Goal: Task Accomplishment & Management: Manage account settings

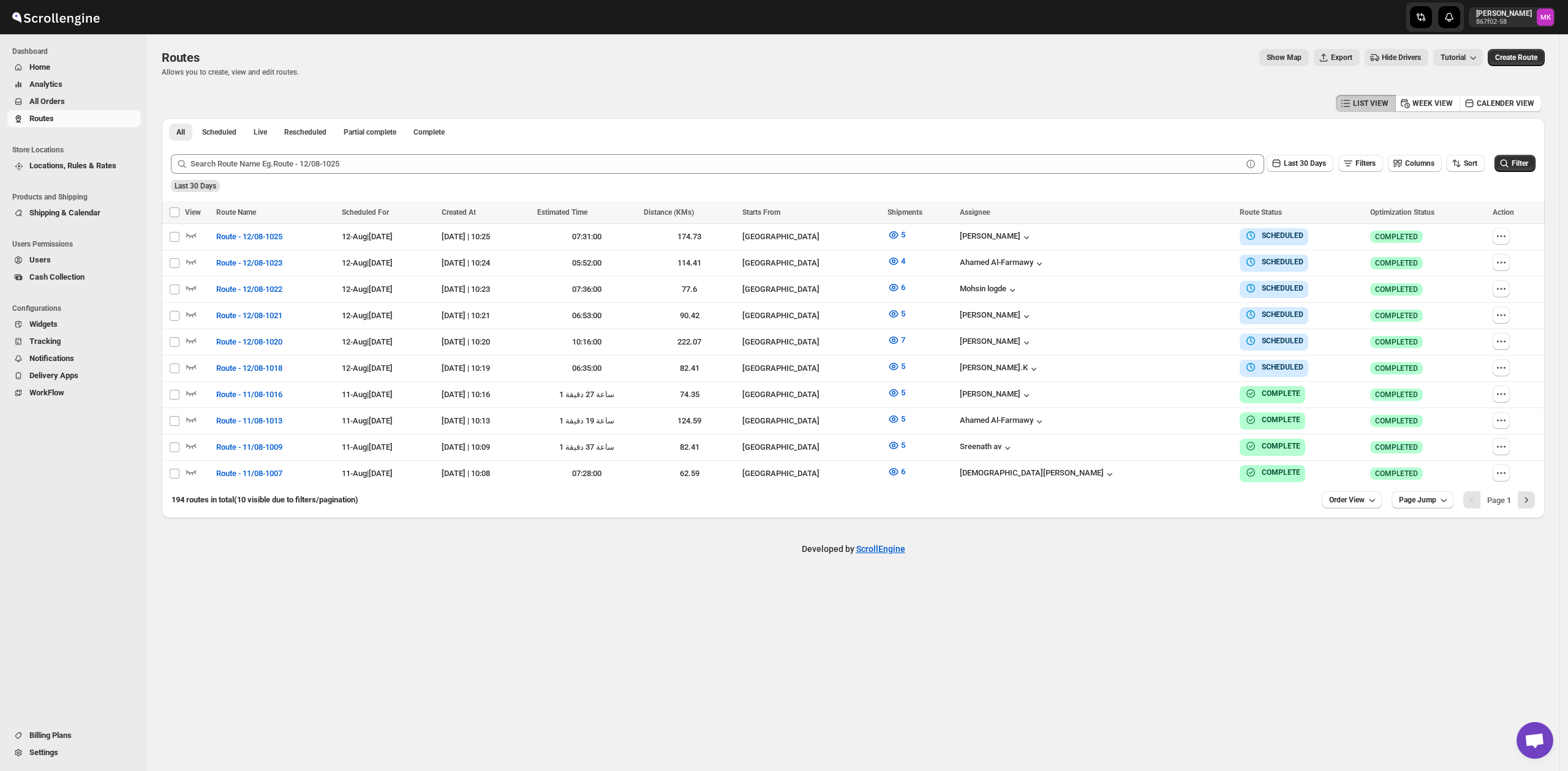
click at [66, 107] on button "All Orders" at bounding box center [74, 101] width 133 height 17
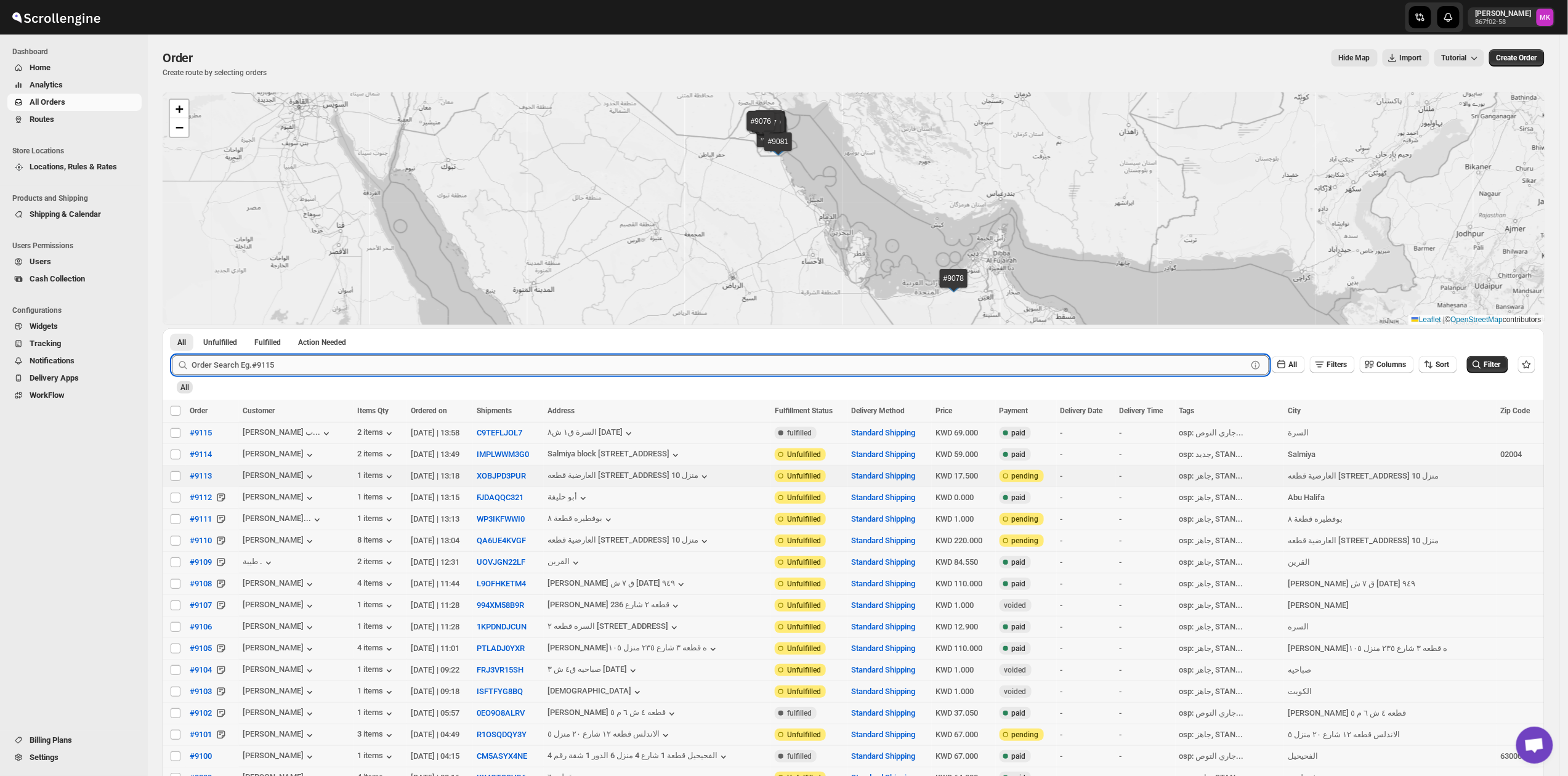
click at [296, 364] on input "text" at bounding box center [719, 365] width 1056 height 20
paste input "[URL][DOMAIN_NAME]"
type input "[URL][DOMAIN_NAME]"
click at [319, 366] on input "[URL][DOMAIN_NAME]" at bounding box center [709, 365] width 1034 height 20
click at [319, 365] on input "[URL][DOMAIN_NAME]" at bounding box center [709, 365] width 1034 height 20
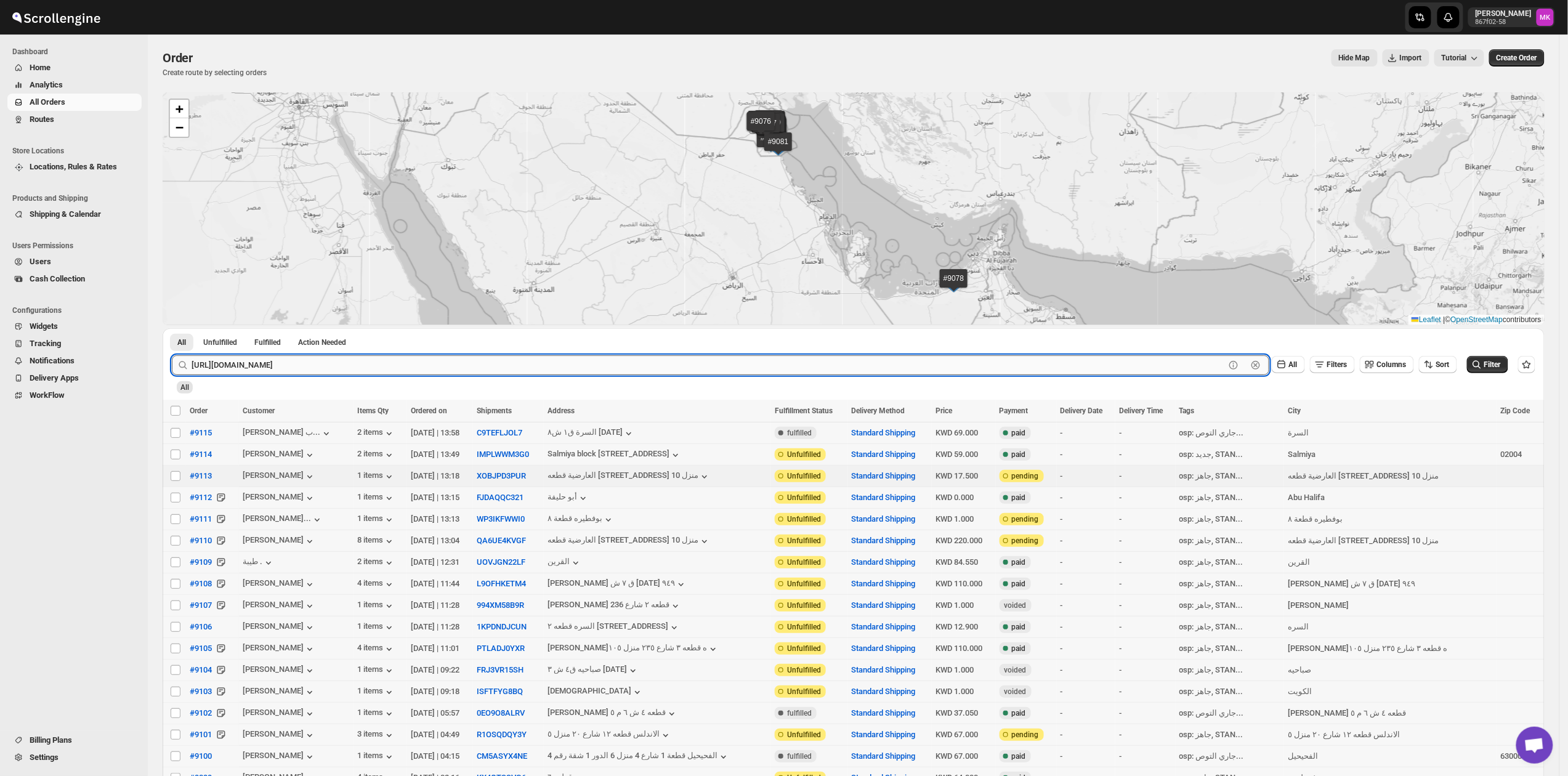
click at [319, 365] on input "[URL][DOMAIN_NAME]" at bounding box center [709, 365] width 1034 height 20
click at [171, 436] on input "Select order" at bounding box center [175, 432] width 10 height 10
checkbox input "true"
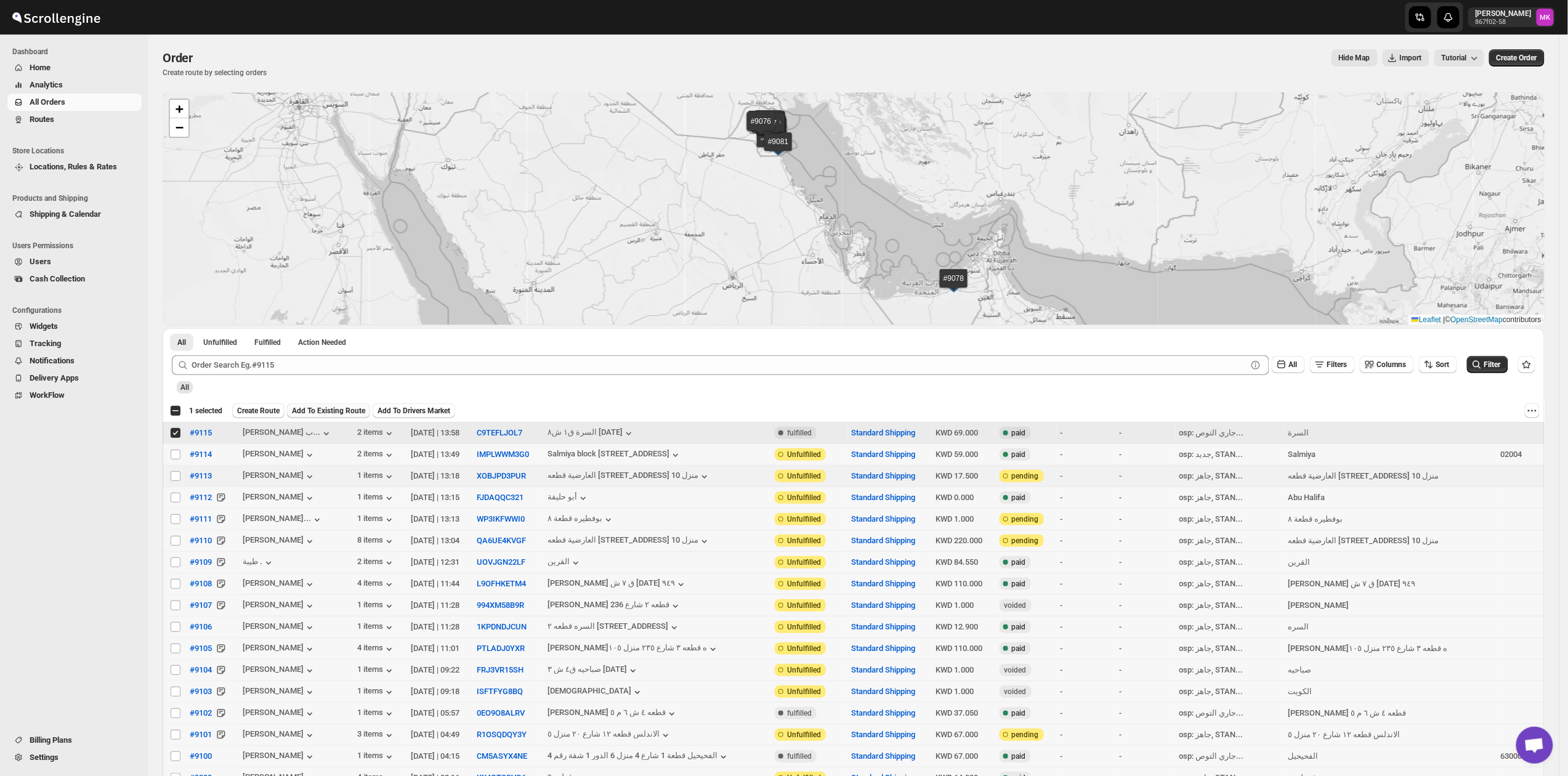
click at [331, 414] on span "Add To Existing Route" at bounding box center [329, 411] width 73 height 10
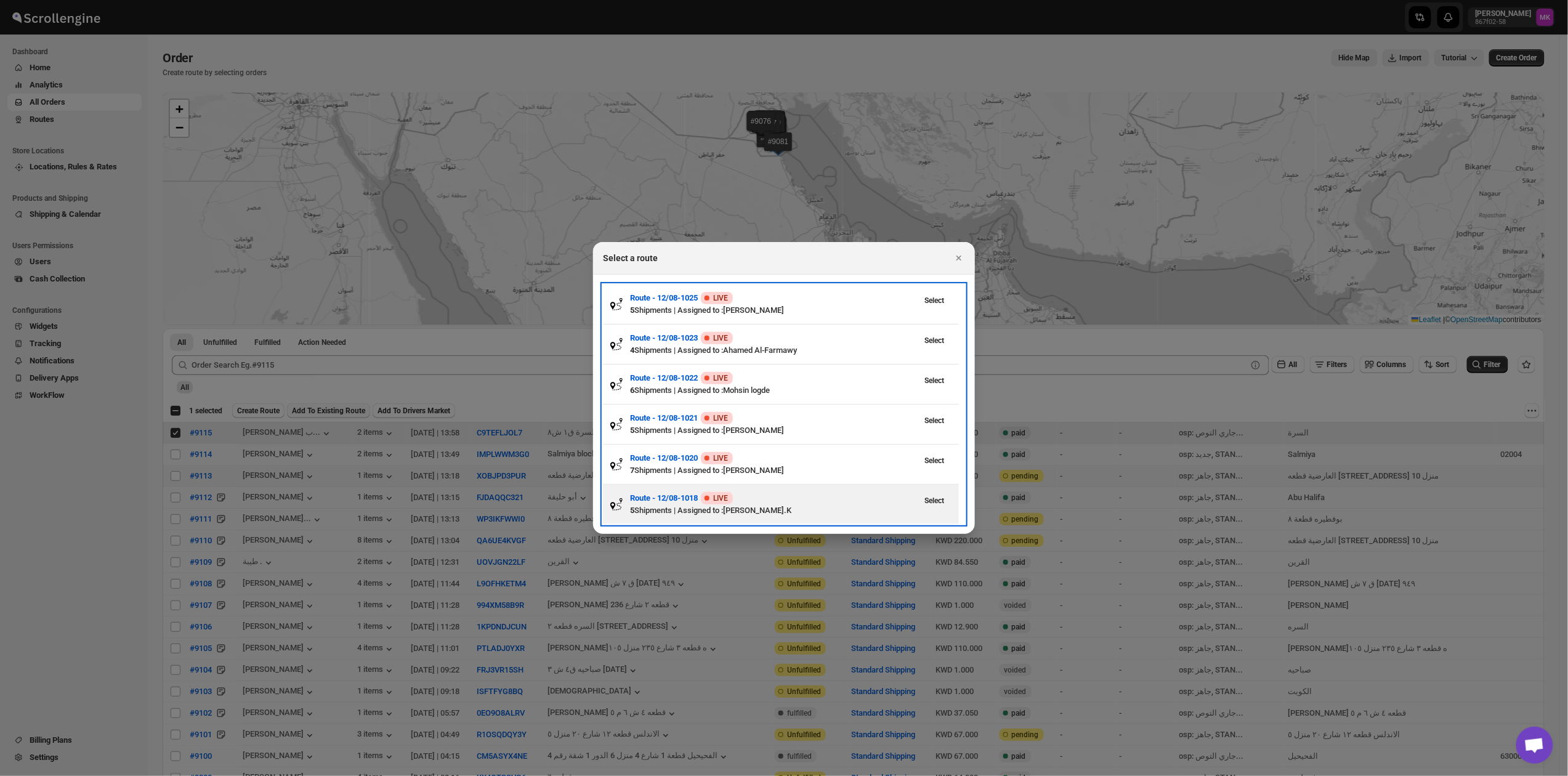
click at [784, 515] on div "5 Shipments | Assigned to : [PERSON_NAME].K" at bounding box center [773, 511] width 287 height 12
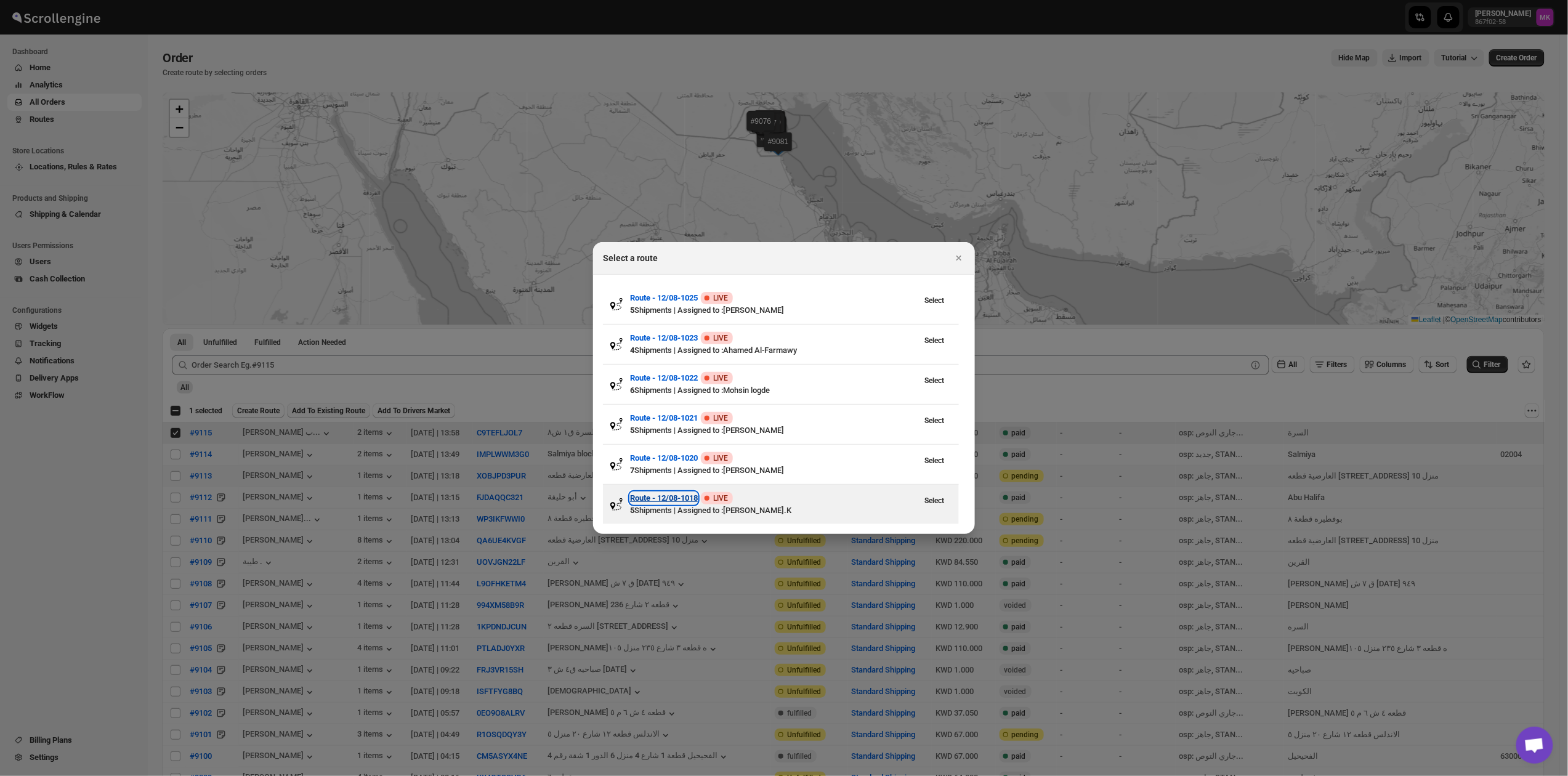
click at [637, 499] on h3 "Route - 12/08-1018" at bounding box center [664, 499] width 68 height 12
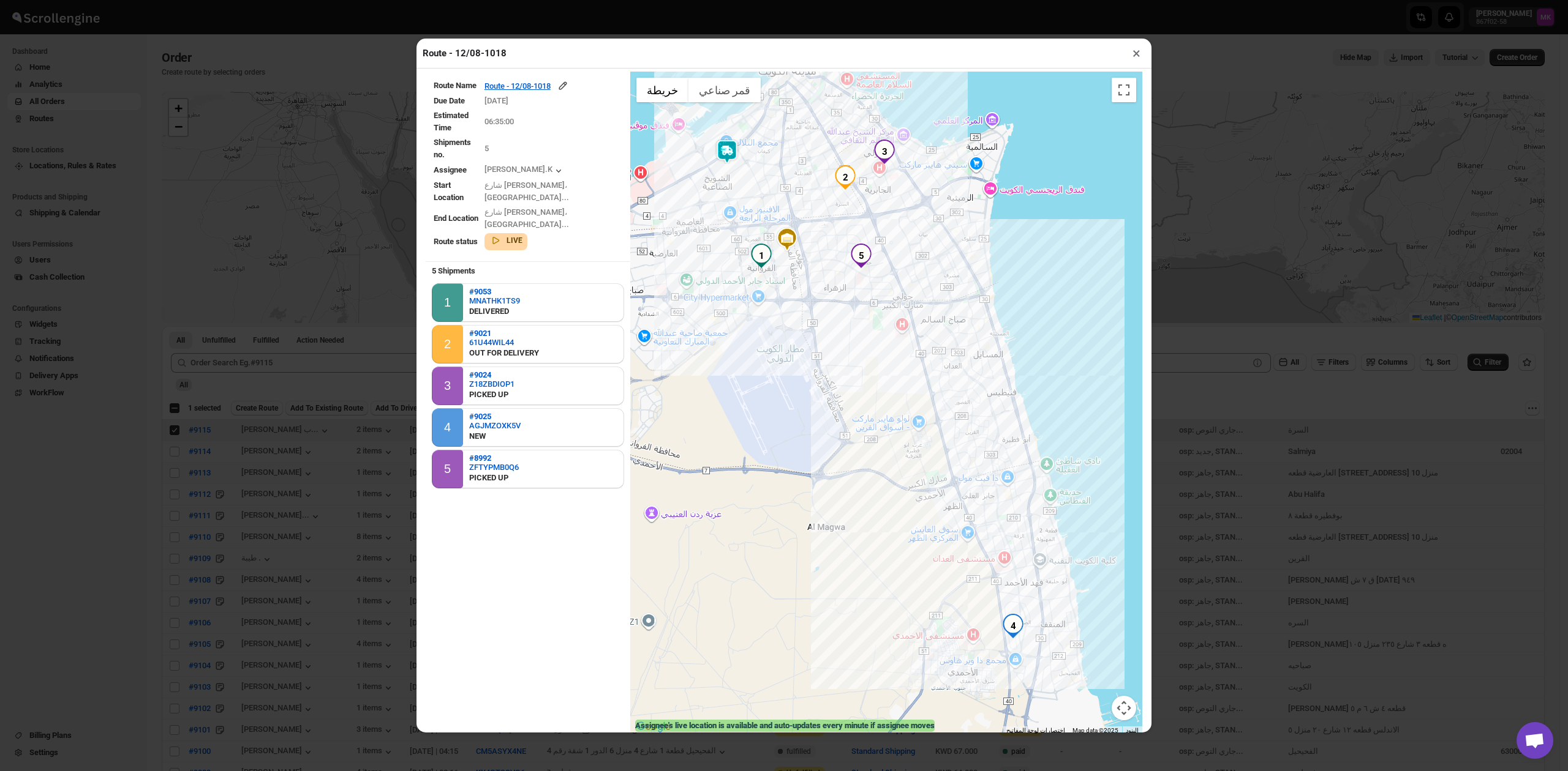
click at [1134, 60] on button "×" at bounding box center [1136, 54] width 17 height 17
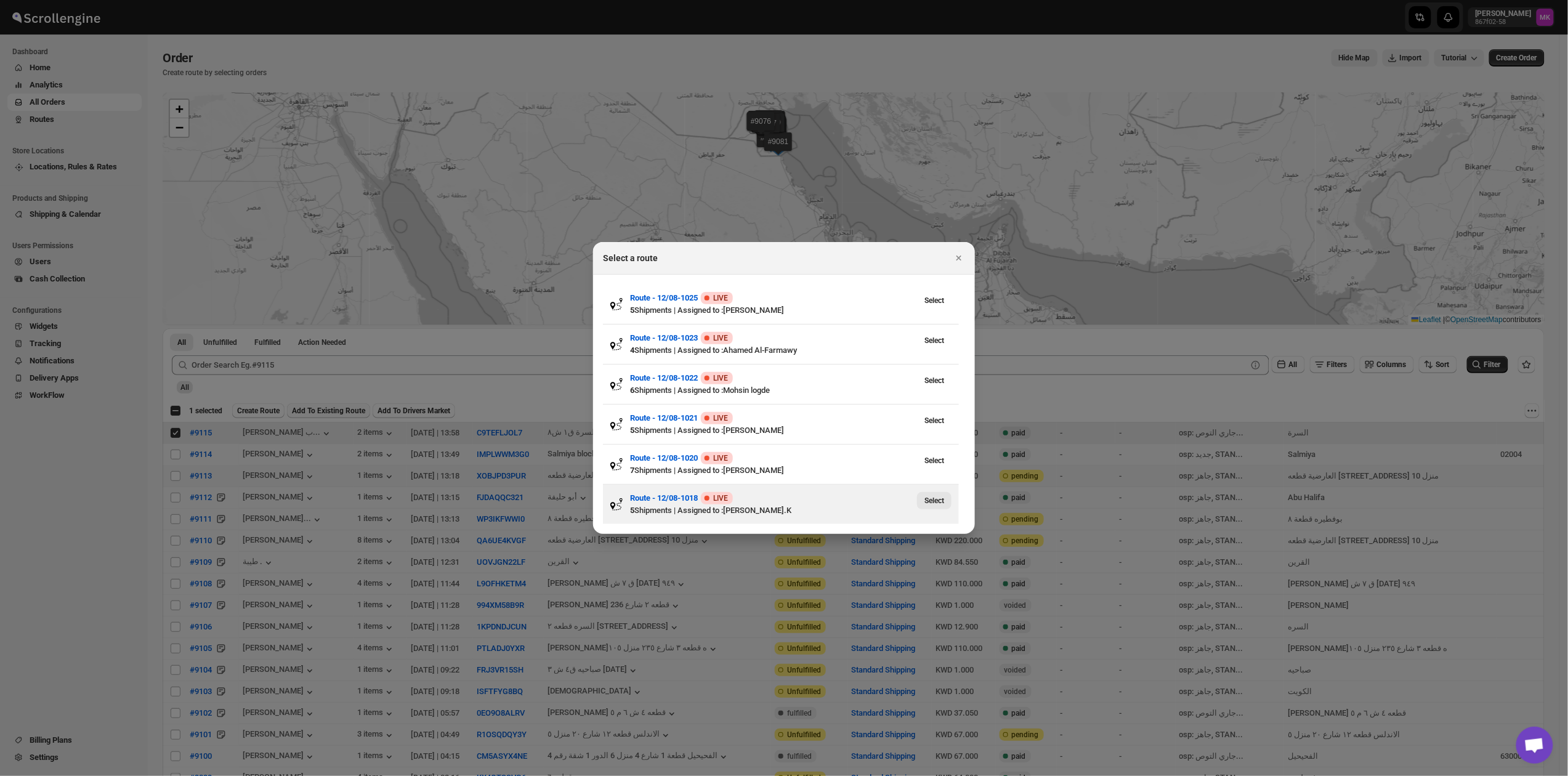
click at [939, 504] on span "Select" at bounding box center [933, 500] width 20 height 10
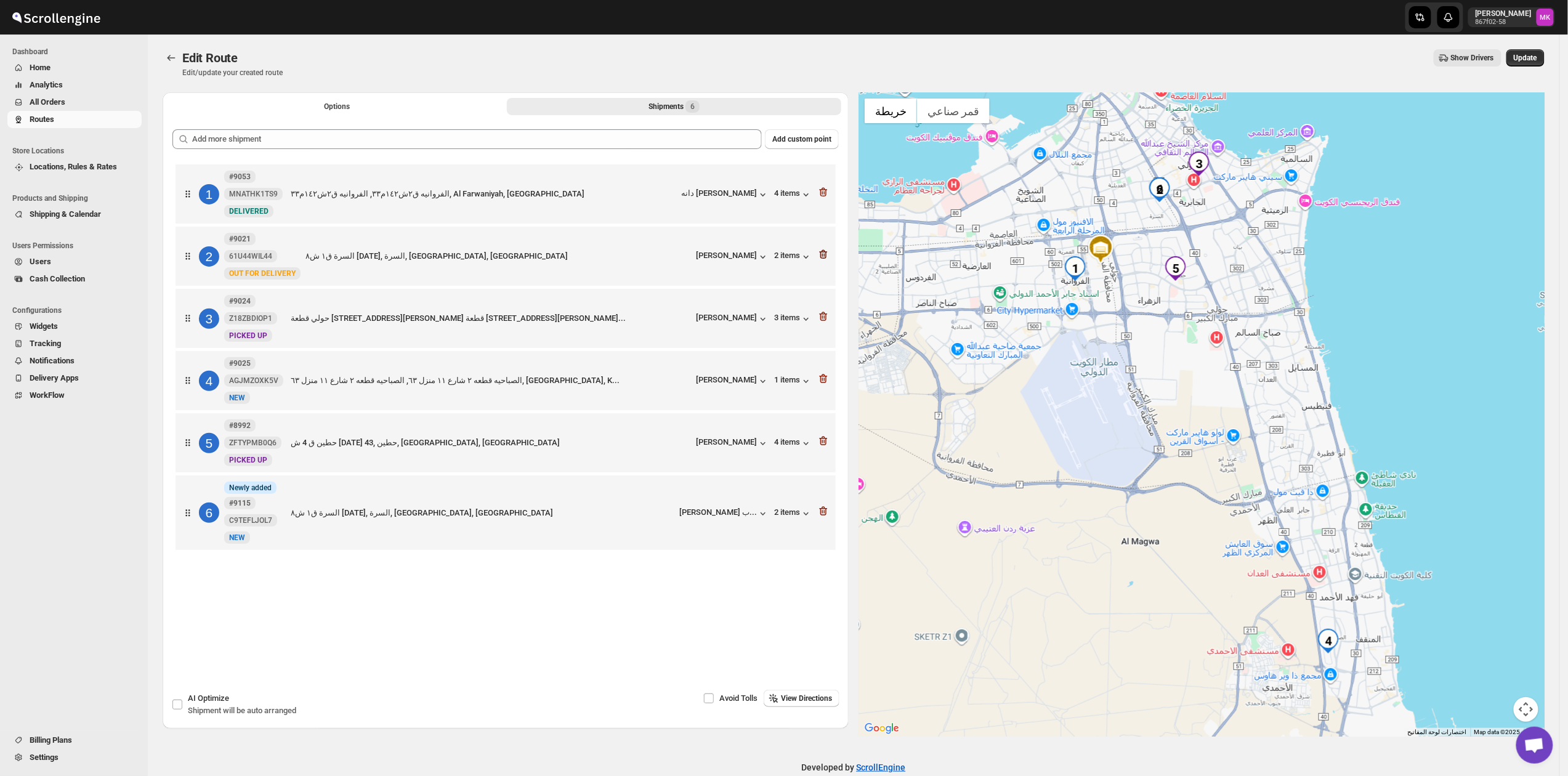
click at [825, 253] on icon "button" at bounding box center [824, 255] width 12 height 12
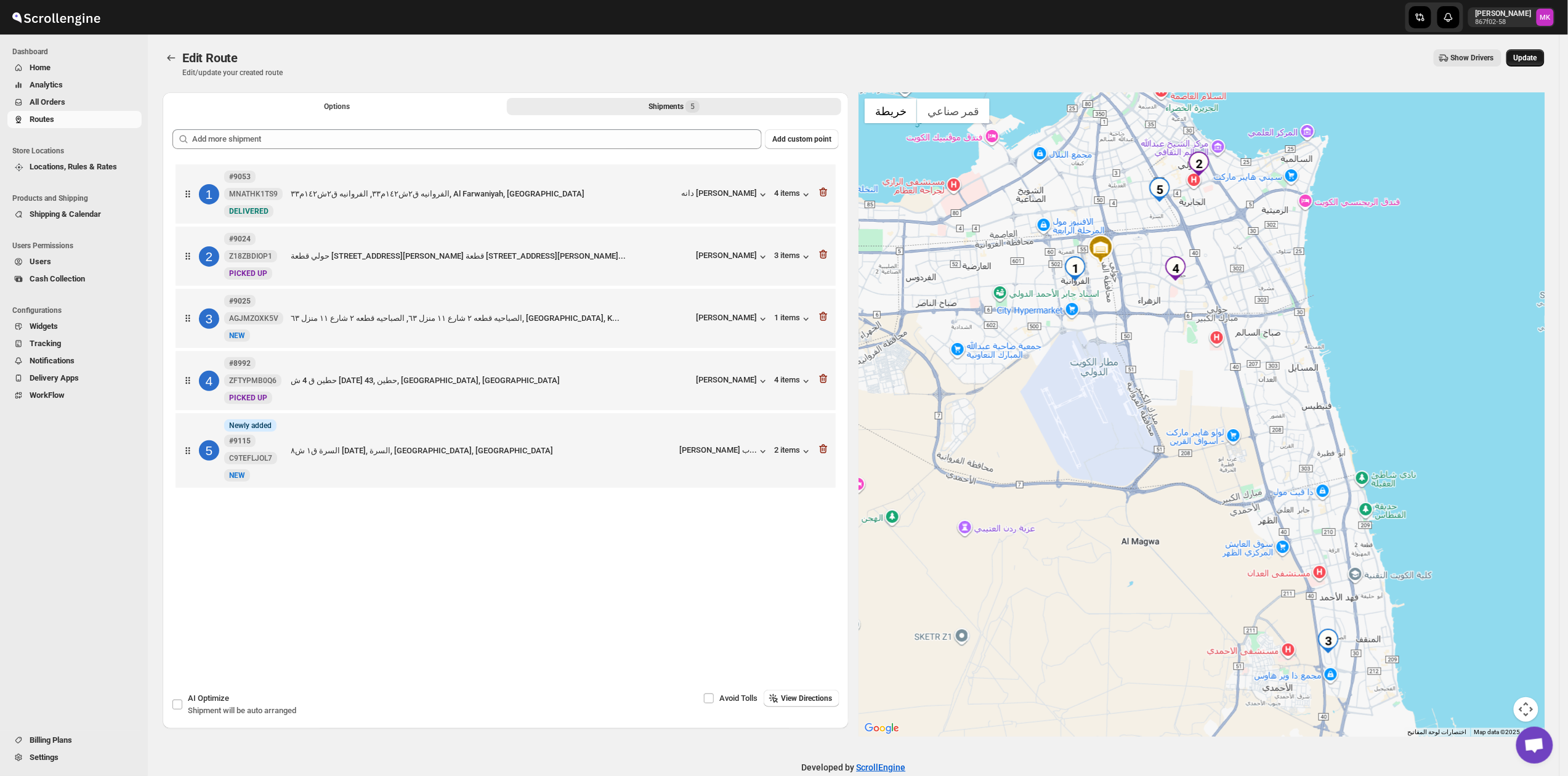
click at [1535, 60] on span "Update" at bounding box center [1525, 58] width 24 height 10
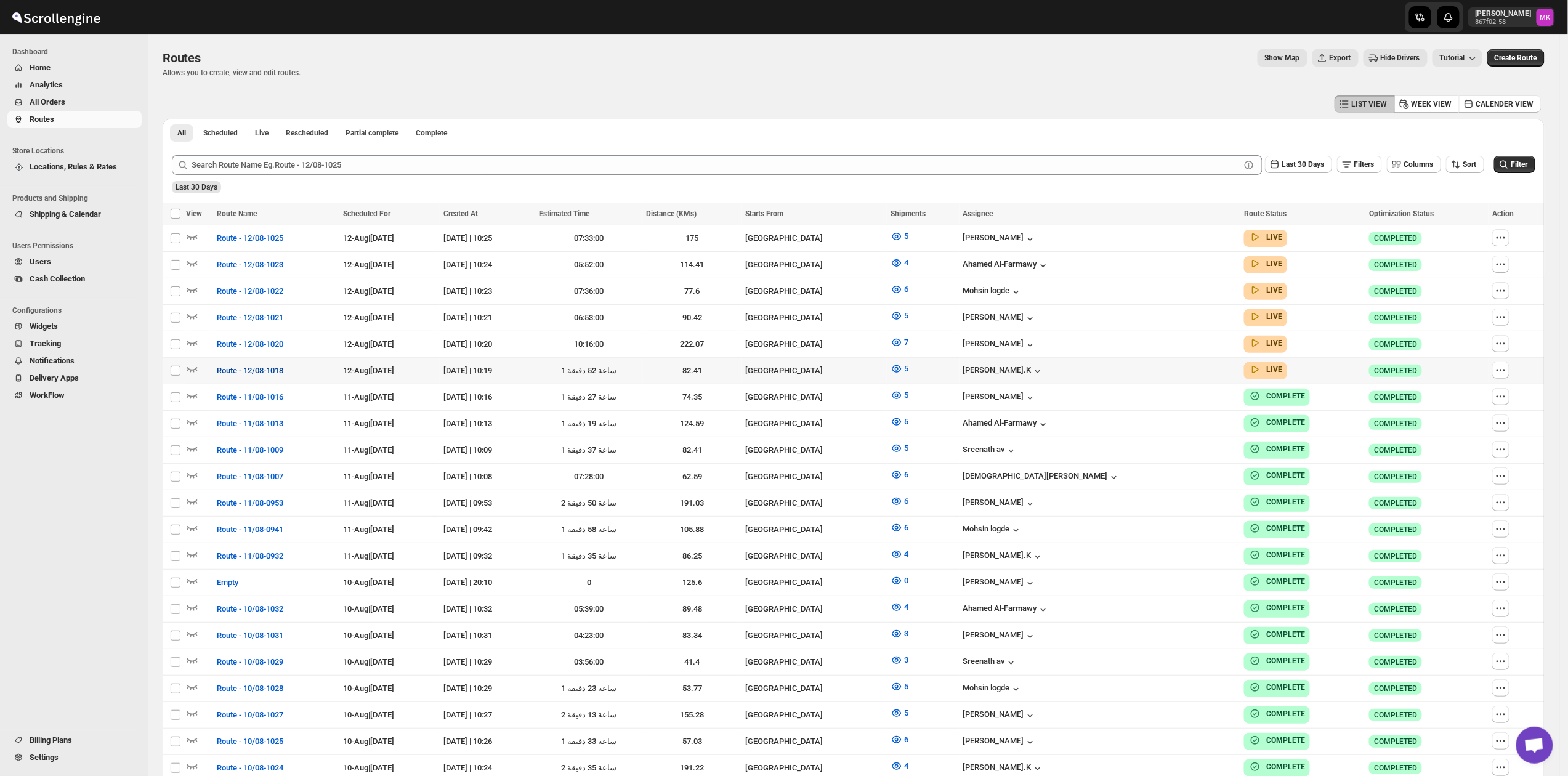
click at [237, 369] on span "Route - 12/08-1018" at bounding box center [250, 371] width 66 height 12
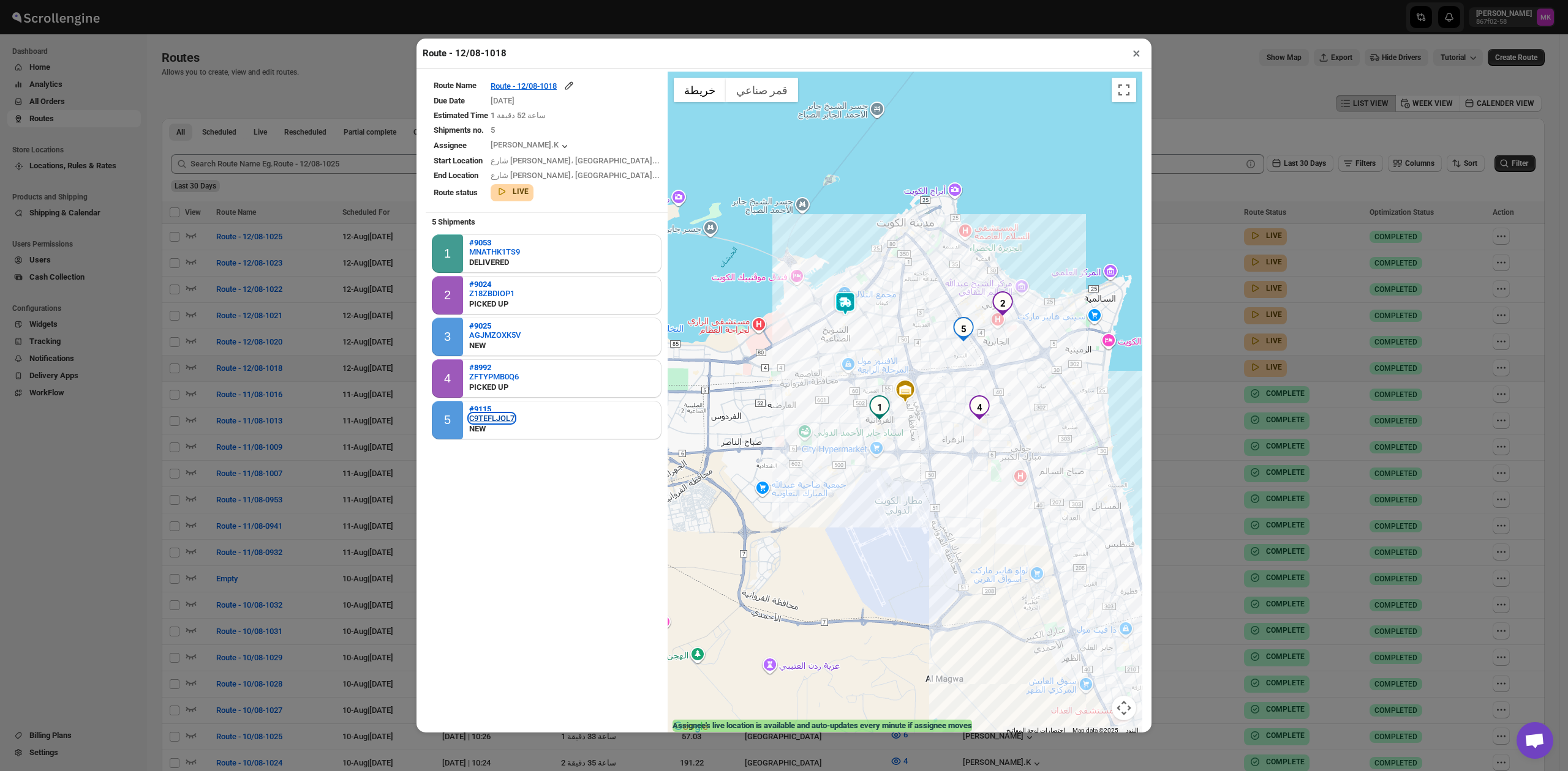
click at [501, 414] on div "C9TEFLJOL7" at bounding box center [491, 418] width 45 height 10
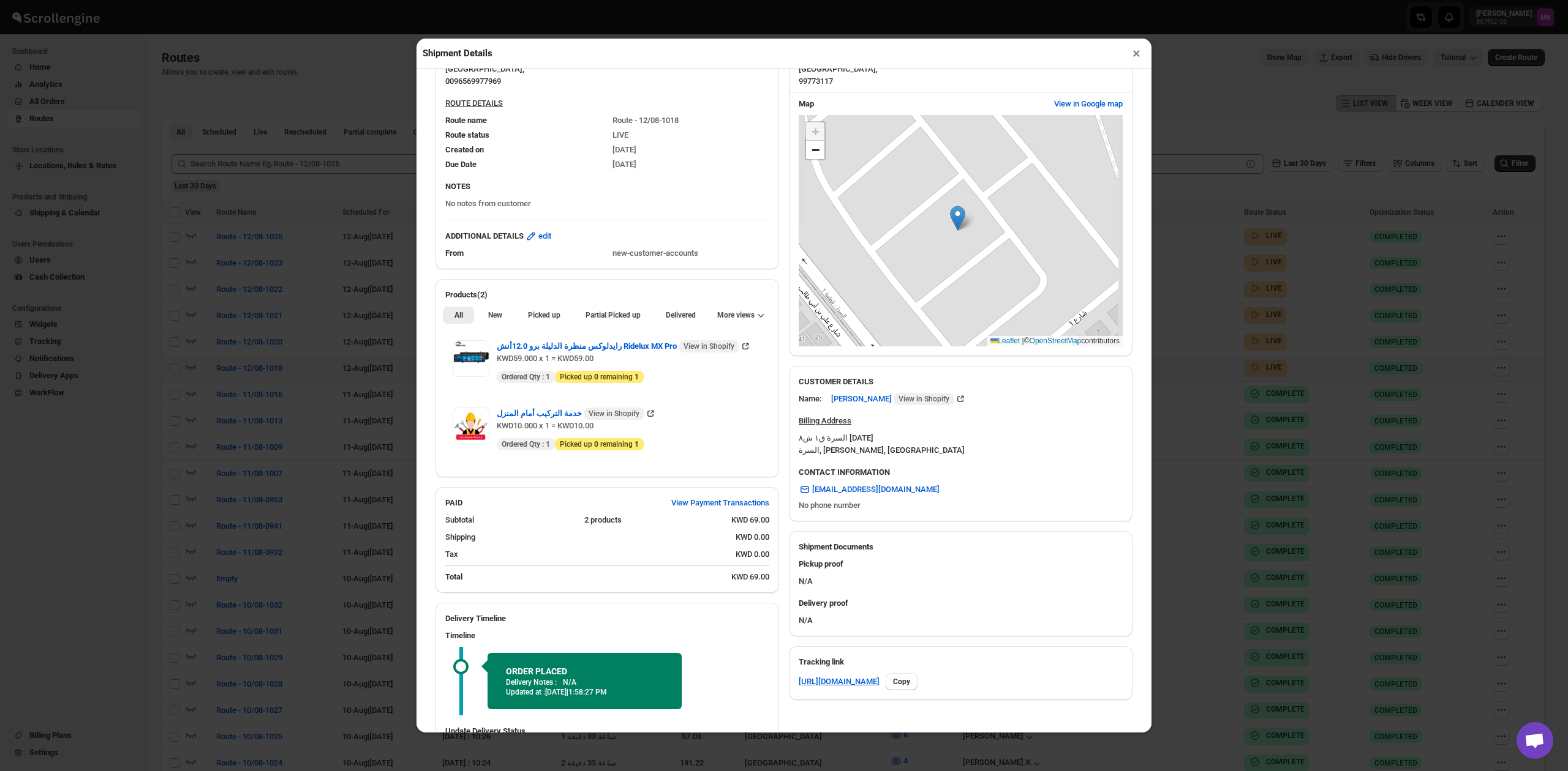
scroll to position [226, 0]
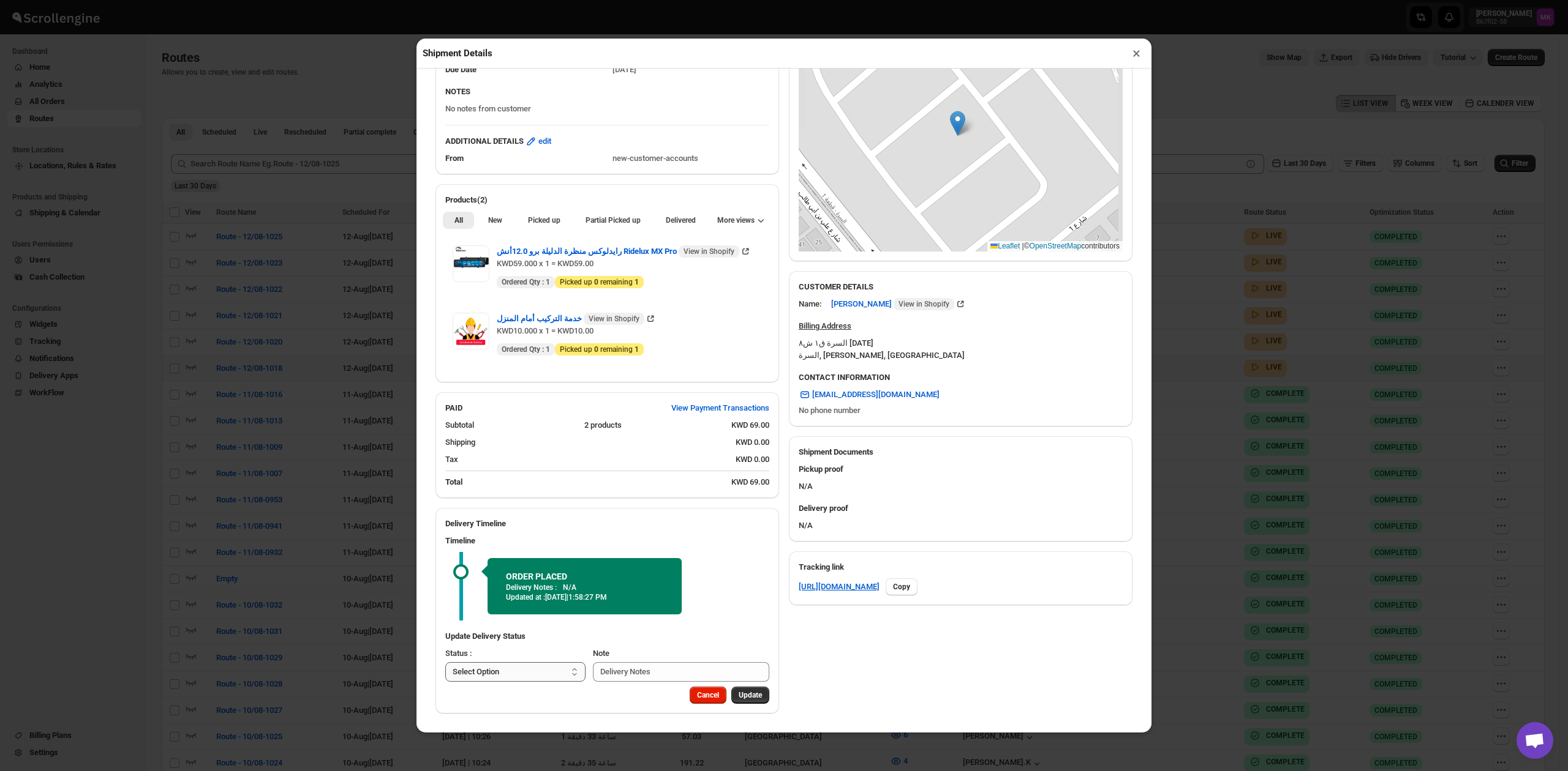
click at [542, 671] on select "Select Option PICKED UP DELIVERED CANCELLED" at bounding box center [516, 671] width 140 height 20
select select "PICKED_UP"
click at [446, 662] on select "Select Option PICKED UP DELIVERED CANCELLED" at bounding box center [516, 671] width 140 height 20
click at [721, 698] on span "Pick Products" at bounding box center [738, 695] width 46 height 10
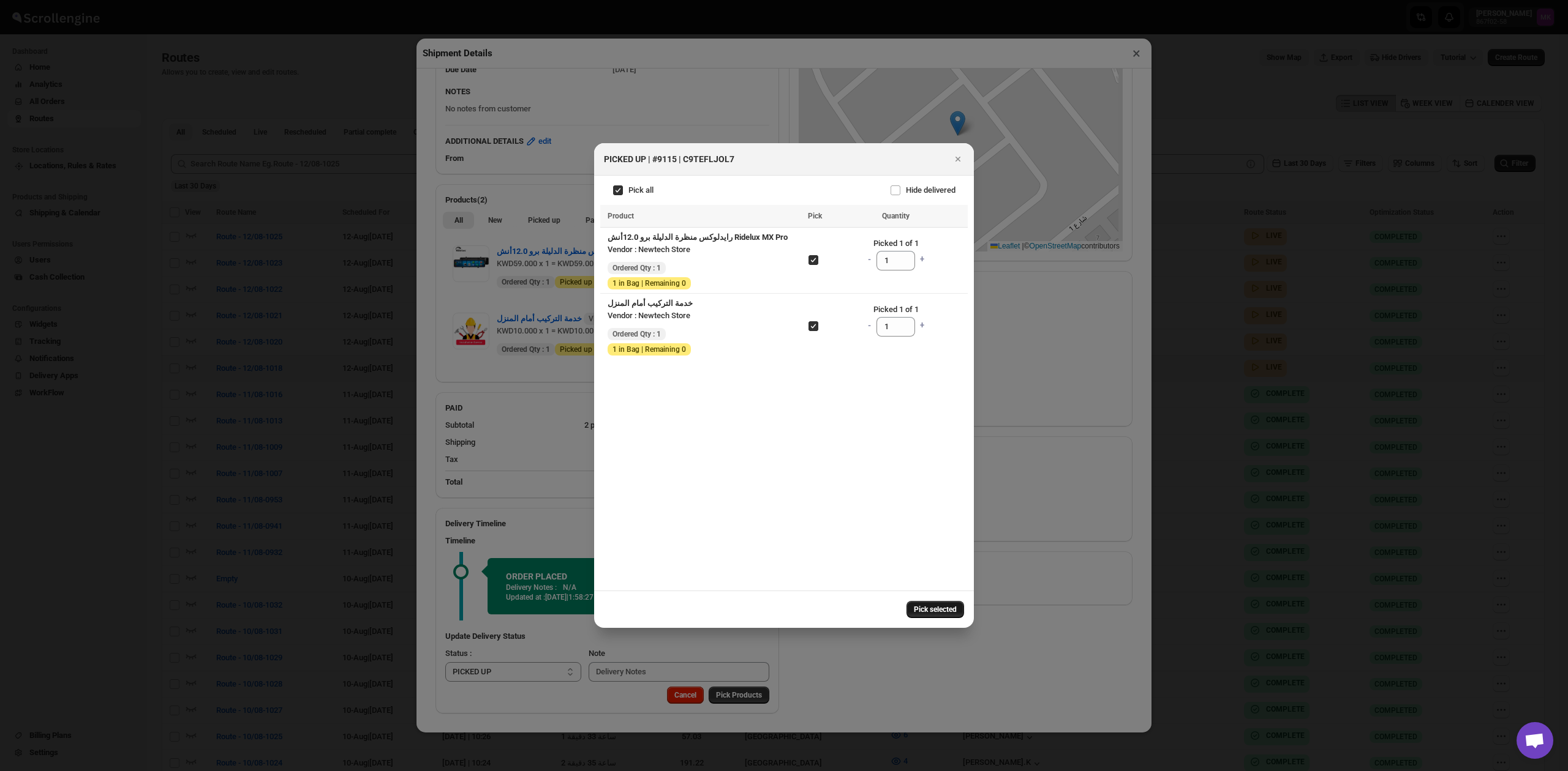
click at [942, 602] on button "Pick selected" at bounding box center [935, 610] width 57 height 17
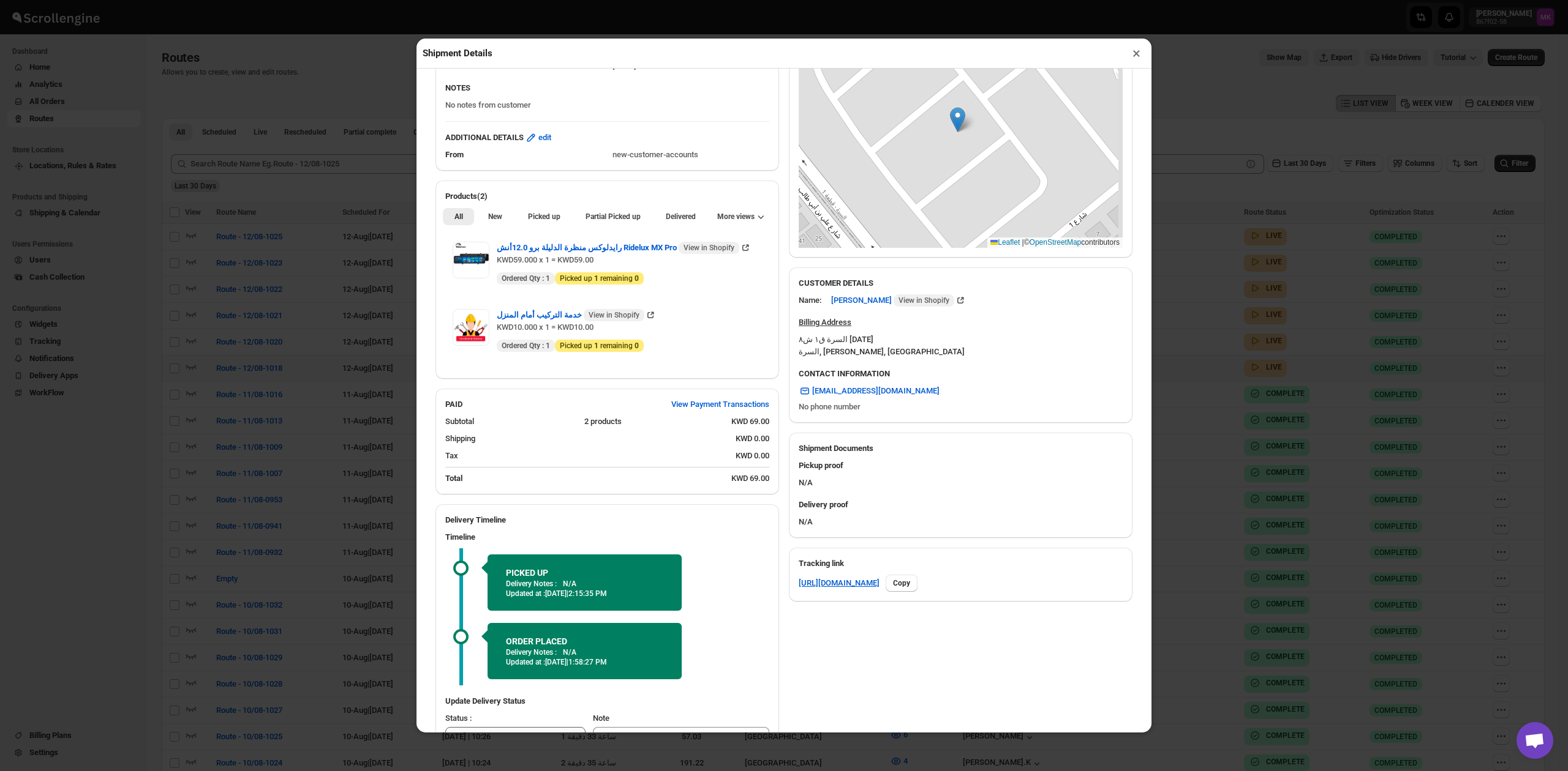
click at [510, 676] on div "ORDER PLACED Delivery Notes : N/A Updated at : [DATE] | 1:58:27 PM" at bounding box center [584, 651] width 194 height 56
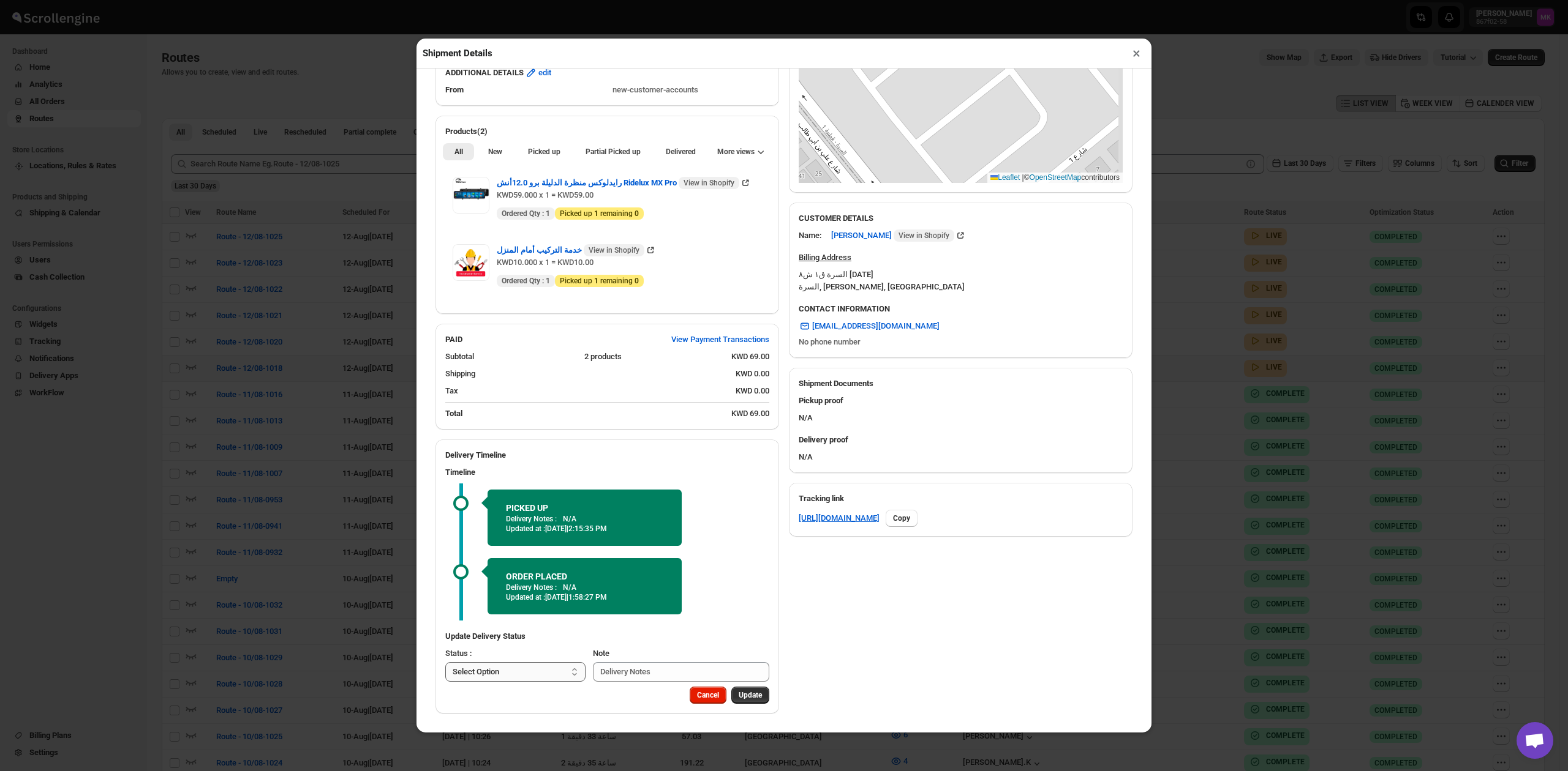
click at [485, 675] on select "Select Option PICKED UP DELIVERED CANCELLED" at bounding box center [516, 671] width 140 height 20
select select "DELIVERED"
click at [446, 662] on select "Select Option PICKED UP DELIVERED CANCELLED" at bounding box center [516, 671] width 140 height 20
click at [732, 694] on span "Pick Products" at bounding box center [738, 695] width 46 height 10
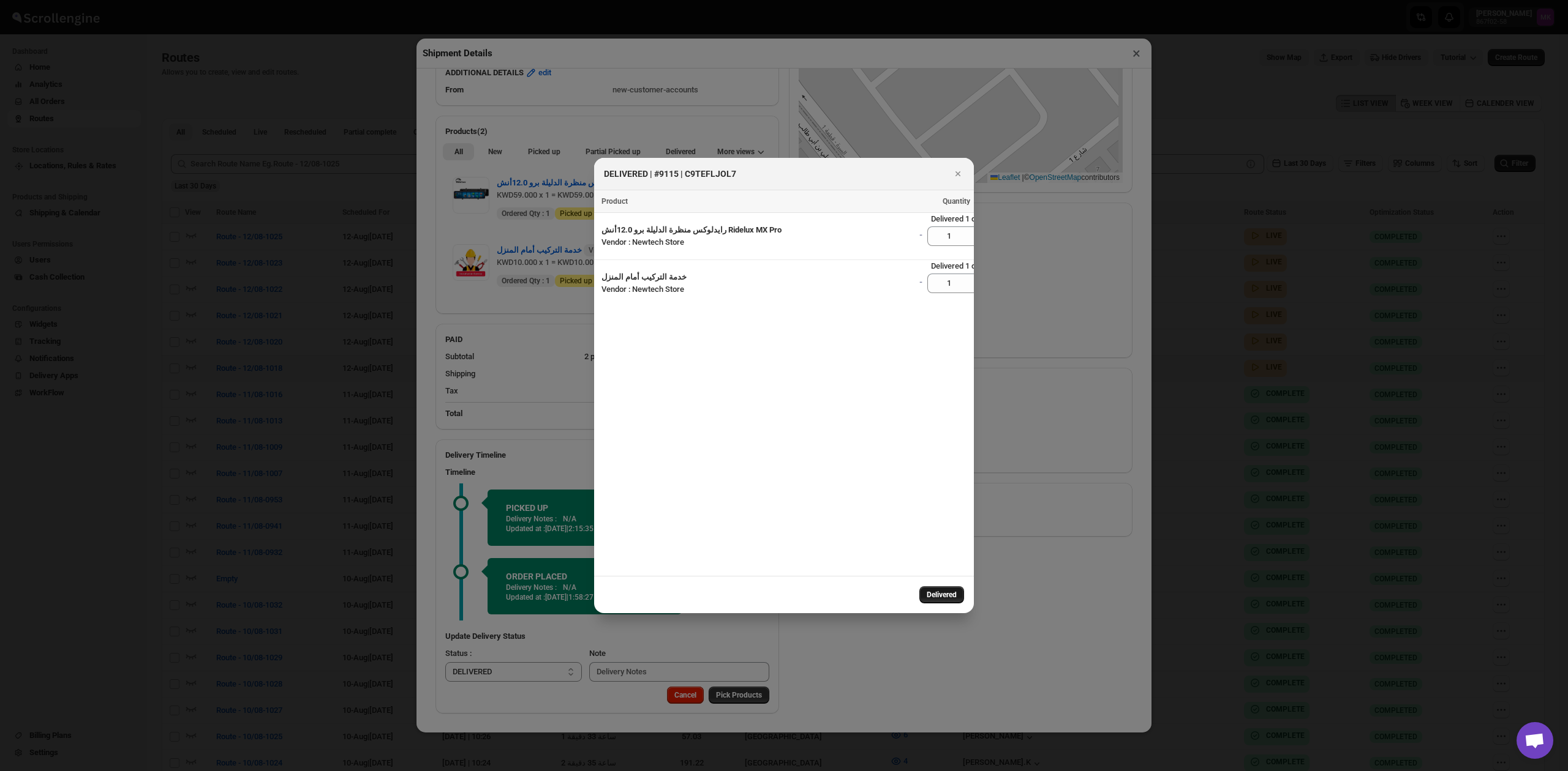
click at [958, 593] on button "Delivered" at bounding box center [941, 595] width 45 height 17
select select
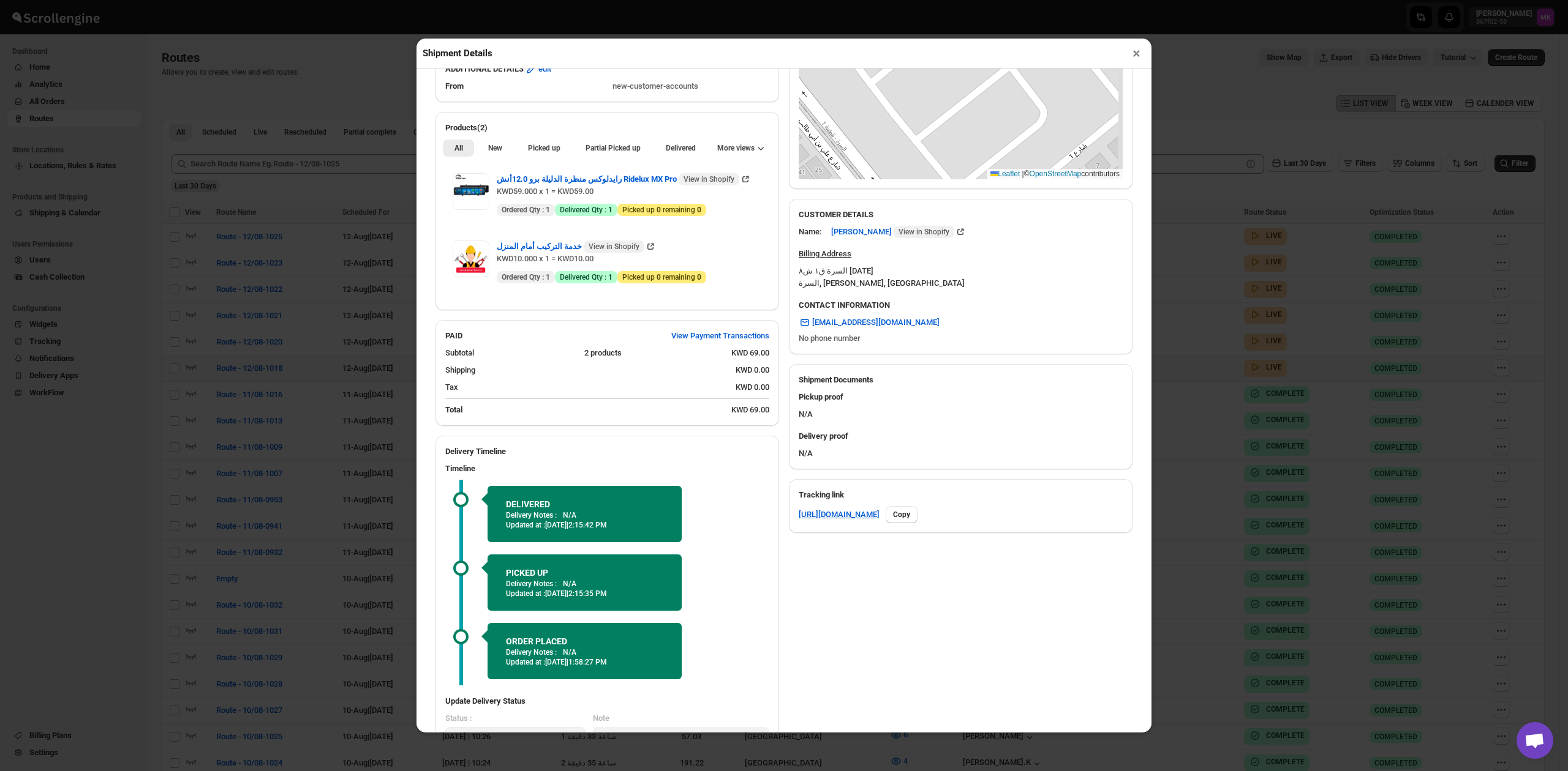
click at [1139, 54] on button "×" at bounding box center [1136, 54] width 17 height 17
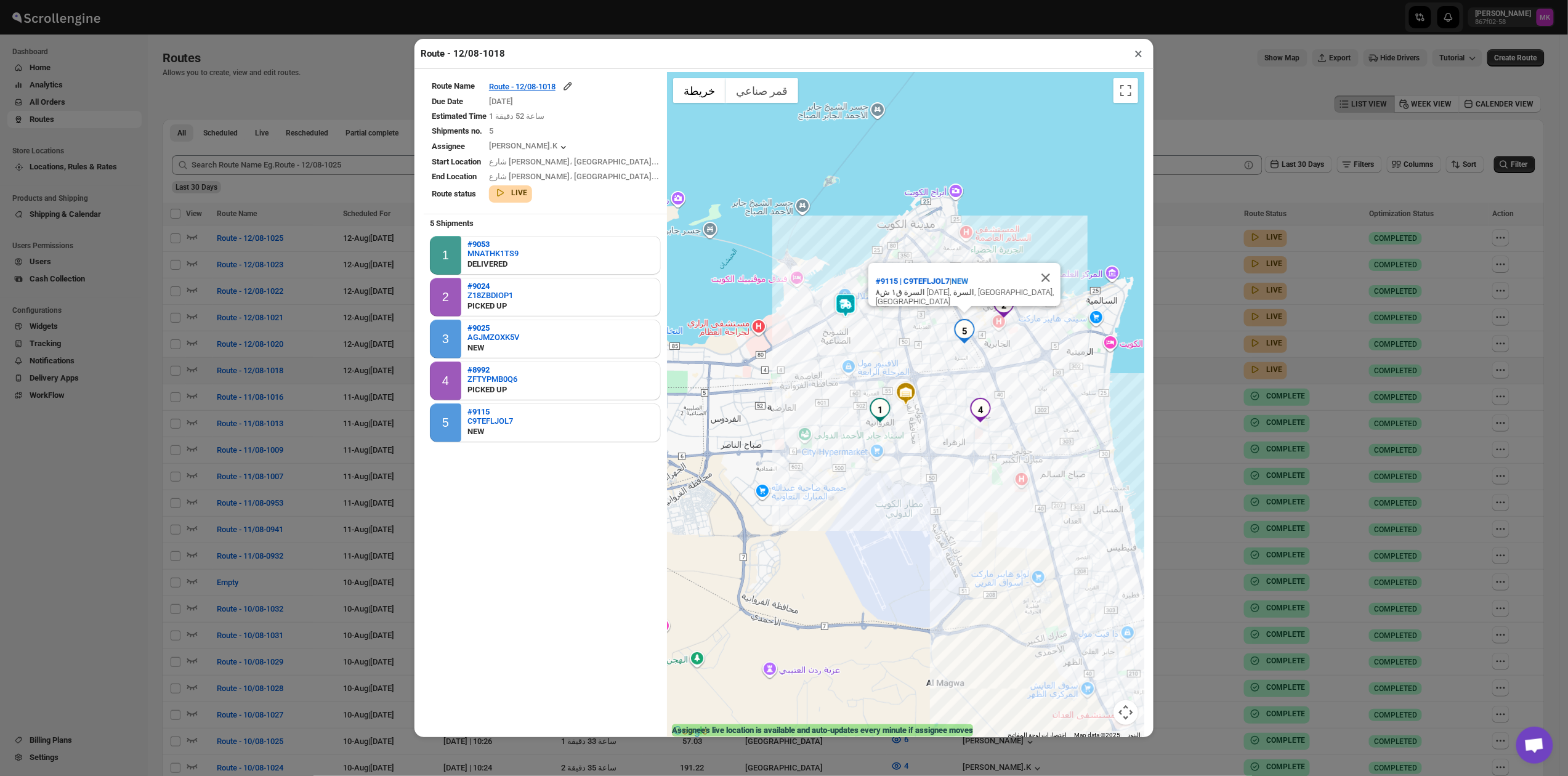
click at [1145, 54] on button "×" at bounding box center [1138, 54] width 17 height 17
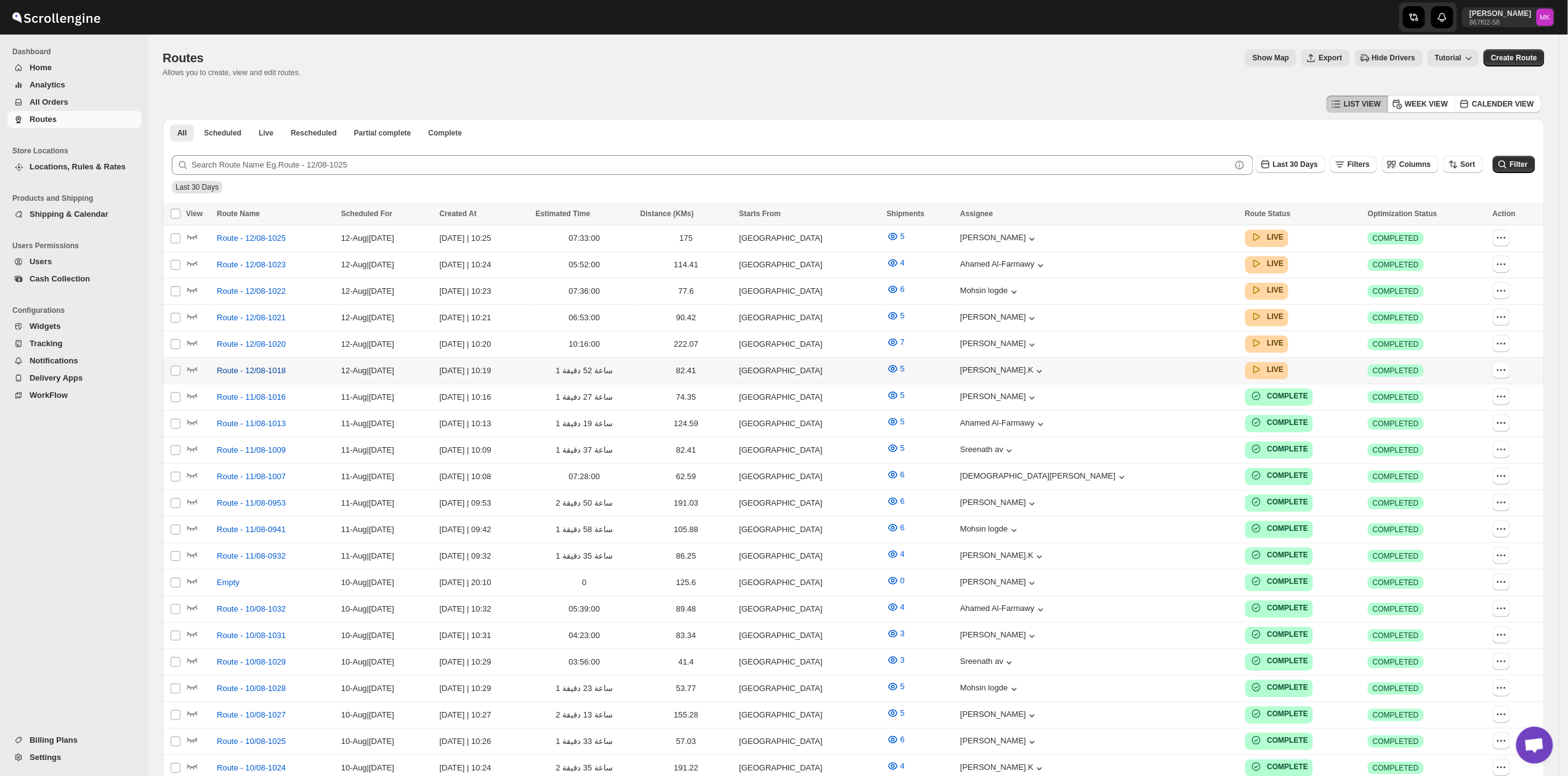
click at [256, 367] on span "Route - 12/08-1018" at bounding box center [251, 371] width 69 height 12
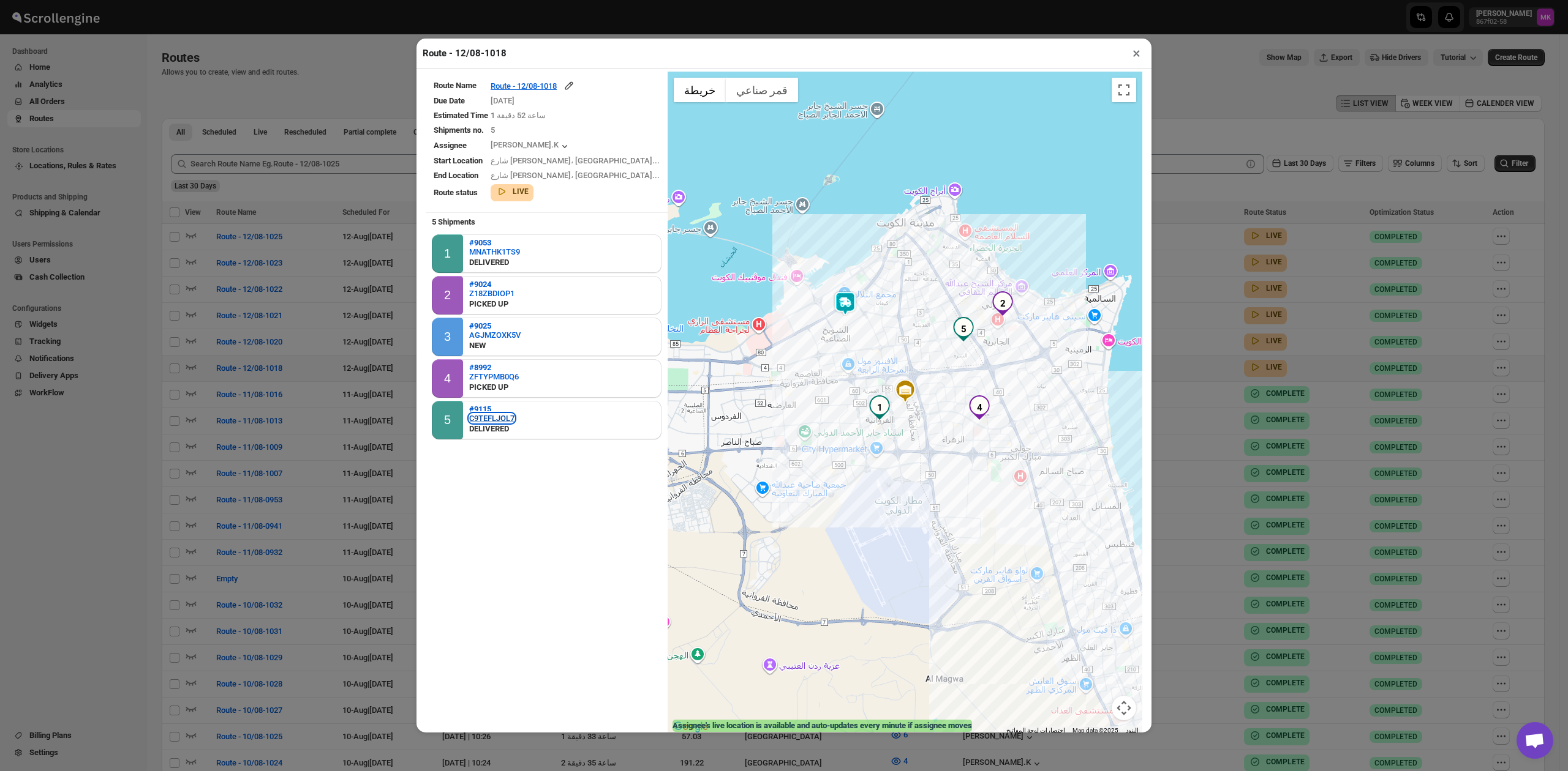
click at [488, 418] on div "C9TEFLJOL7" at bounding box center [491, 418] width 45 height 10
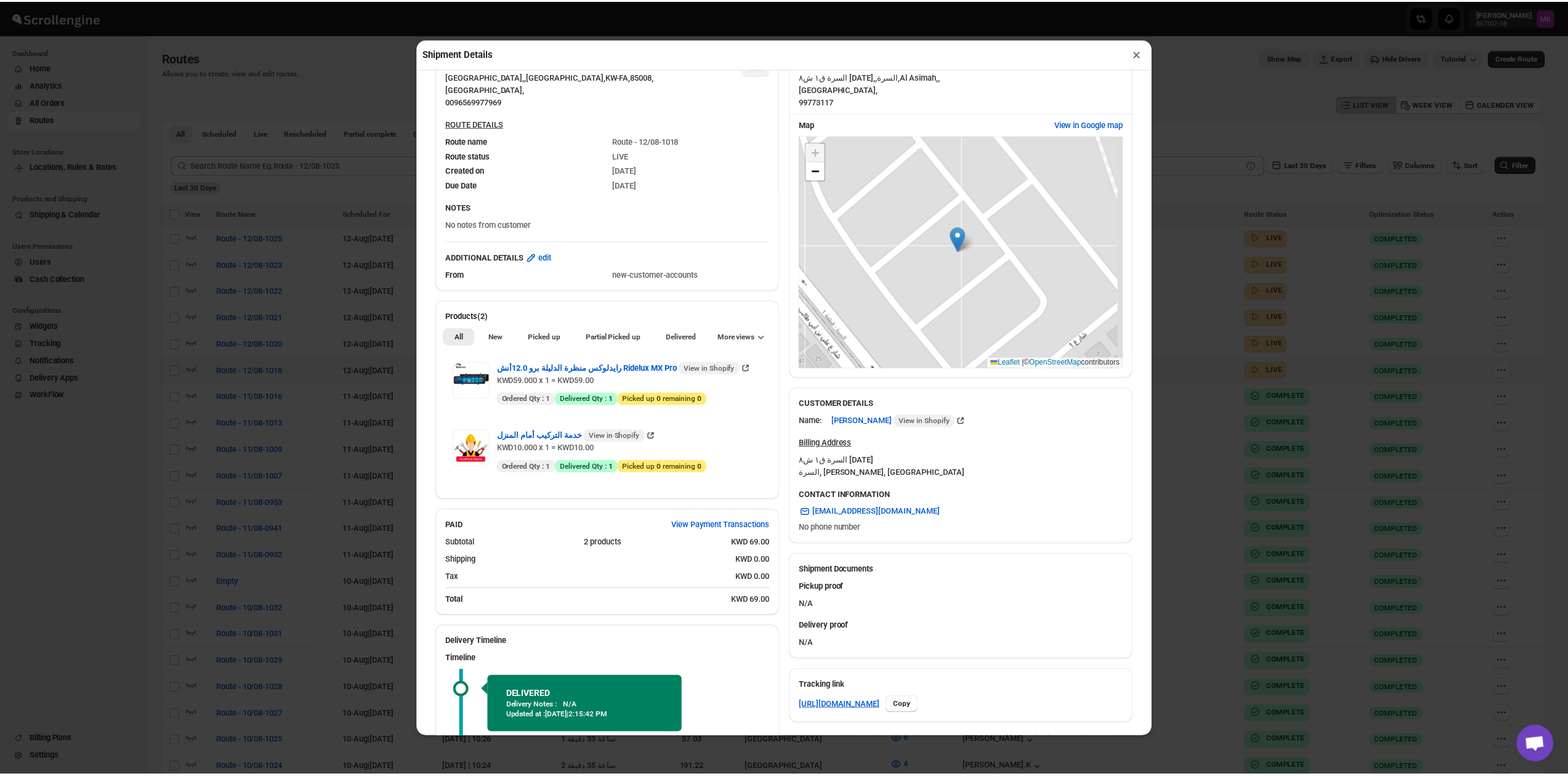
scroll to position [366, 0]
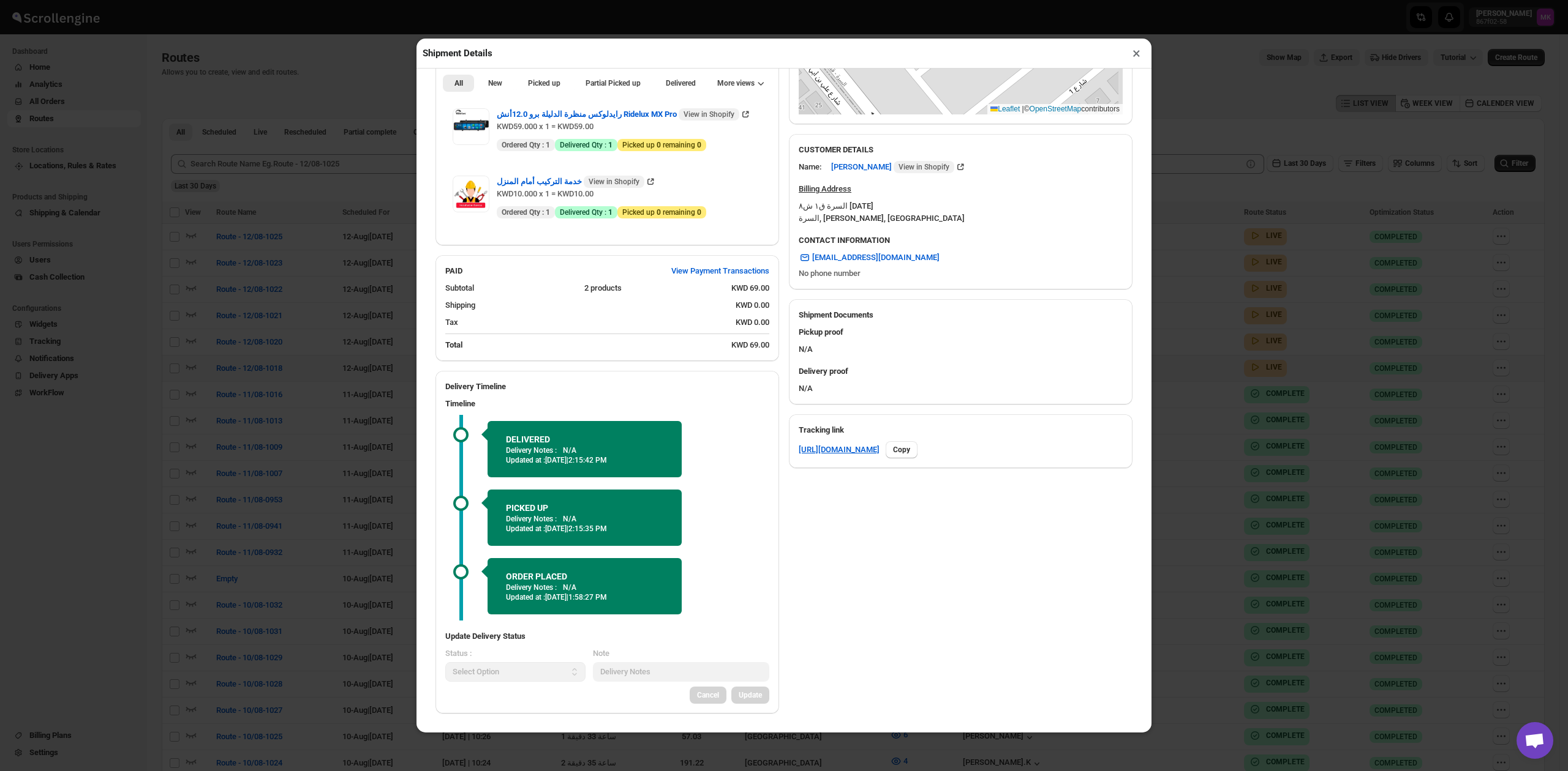
click at [1130, 55] on button "×" at bounding box center [1136, 54] width 17 height 17
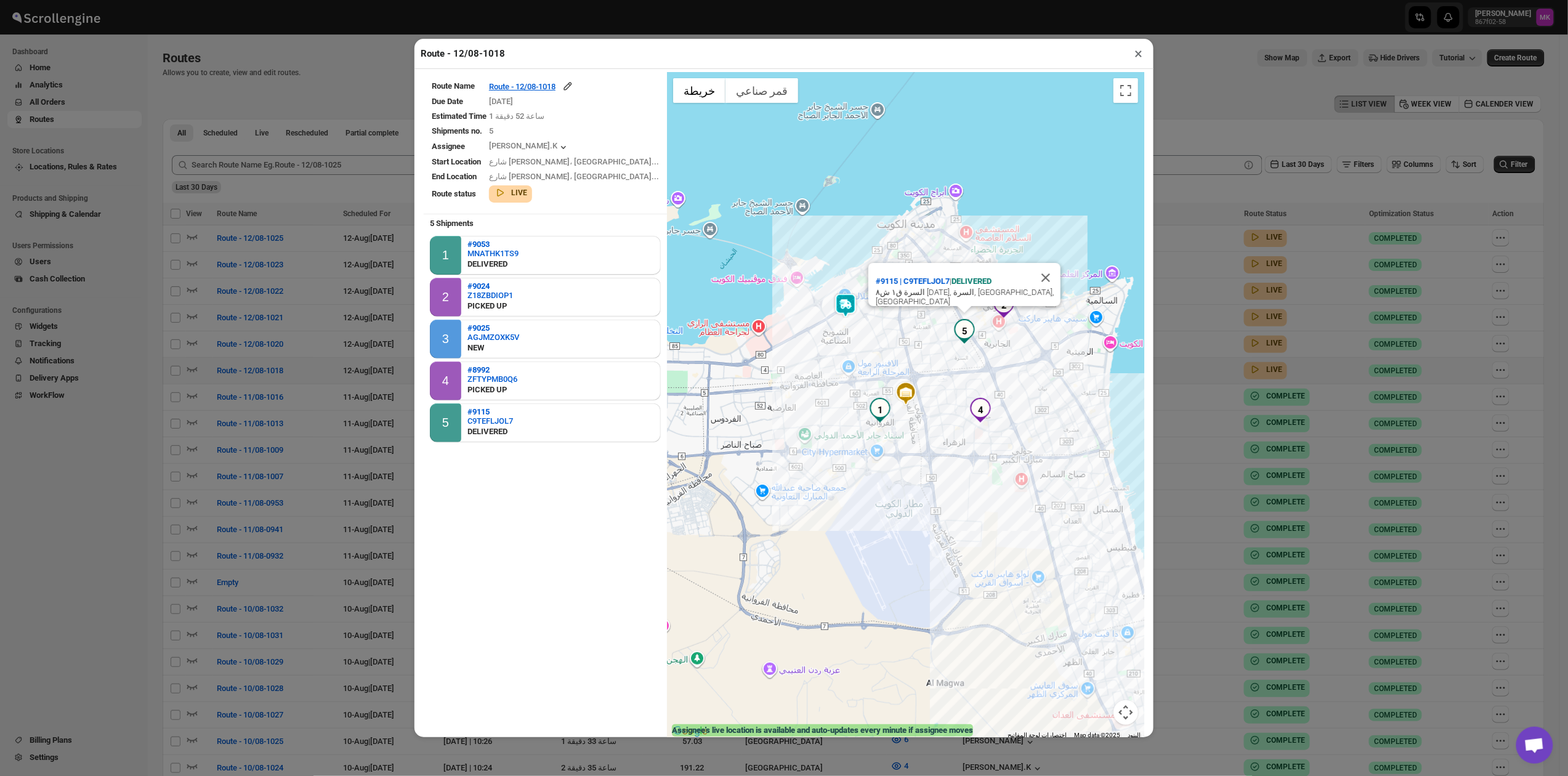
click at [1140, 62] on button "×" at bounding box center [1138, 54] width 17 height 17
